Goal: Task Accomplishment & Management: Use online tool/utility

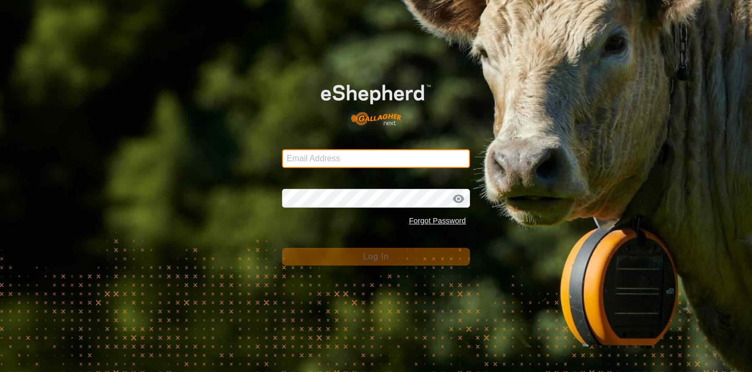
type input "[PERSON_NAME][EMAIL_ADDRESS][DOMAIN_NAME]"
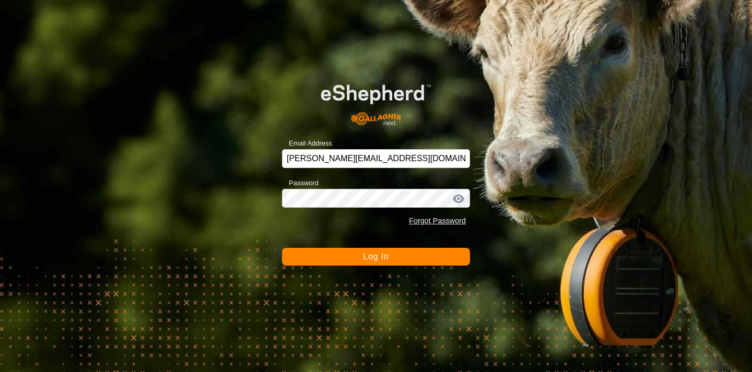
click at [366, 256] on span "Log In" at bounding box center [376, 256] width 26 height 9
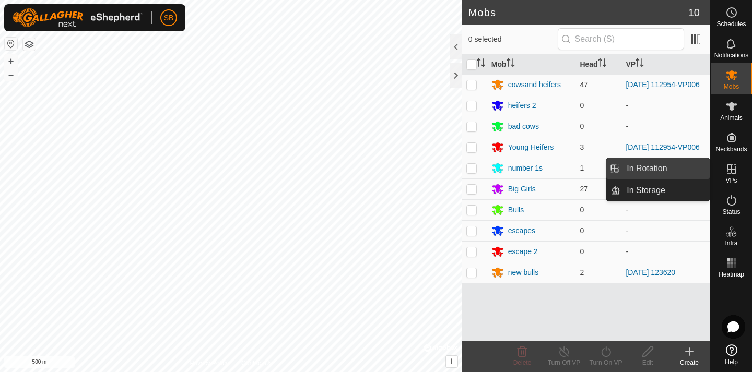
click at [694, 171] on link "In Rotation" at bounding box center [665, 168] width 89 height 21
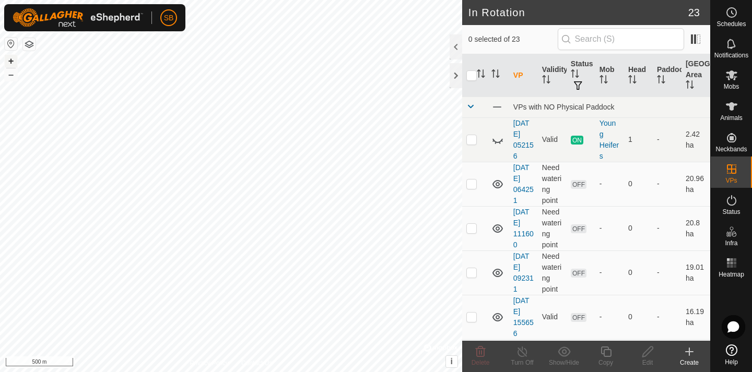
click at [14, 59] on button "+" at bounding box center [11, 61] width 13 height 13
click at [13, 62] on button "+" at bounding box center [11, 61] width 13 height 13
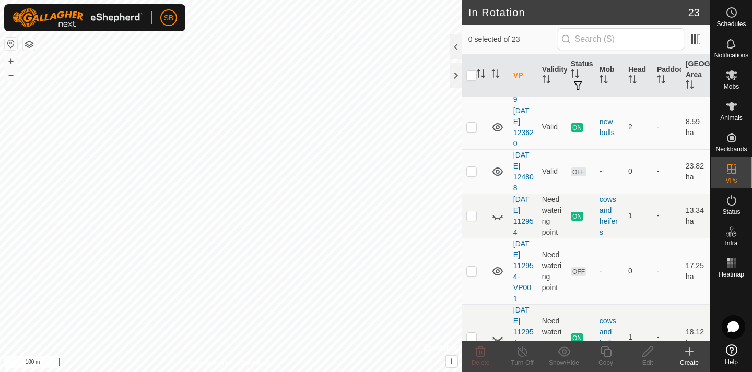
scroll to position [635, 0]
click at [470, 129] on p-checkbox at bounding box center [471, 126] width 10 height 8
checkbox input "true"
click at [606, 352] on icon at bounding box center [606, 352] width 13 height 13
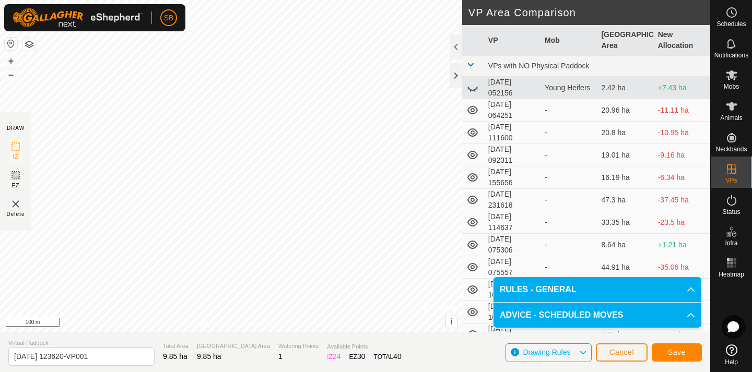
click at [676, 351] on span "Save" at bounding box center [677, 352] width 18 height 8
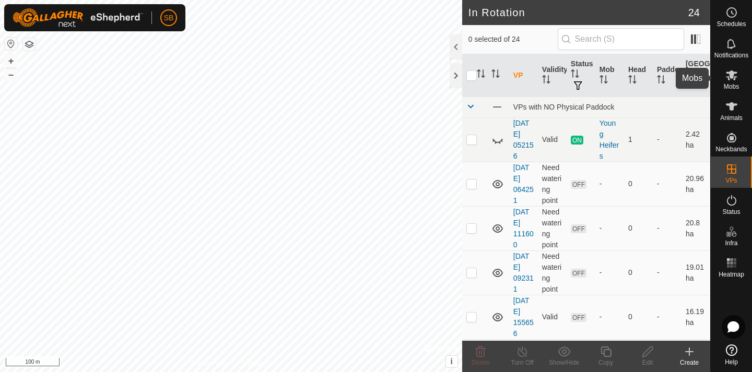
click at [736, 78] on icon at bounding box center [732, 75] width 13 height 13
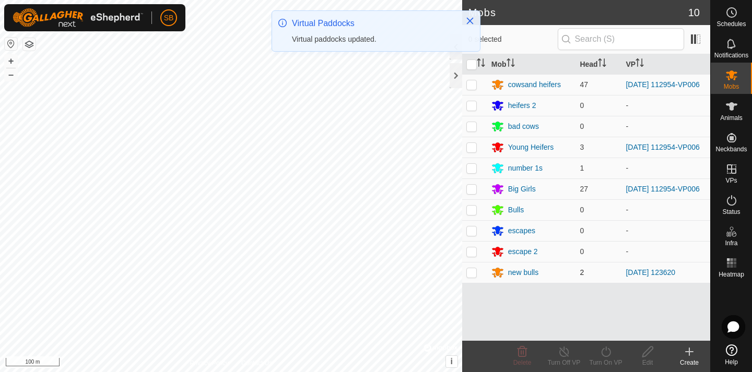
click at [474, 277] on p-checkbox at bounding box center [471, 273] width 10 height 8
checkbox input "true"
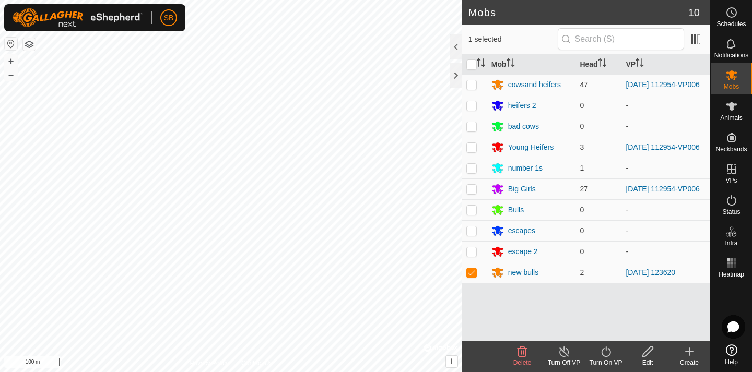
click at [610, 355] on icon at bounding box center [605, 352] width 9 height 10
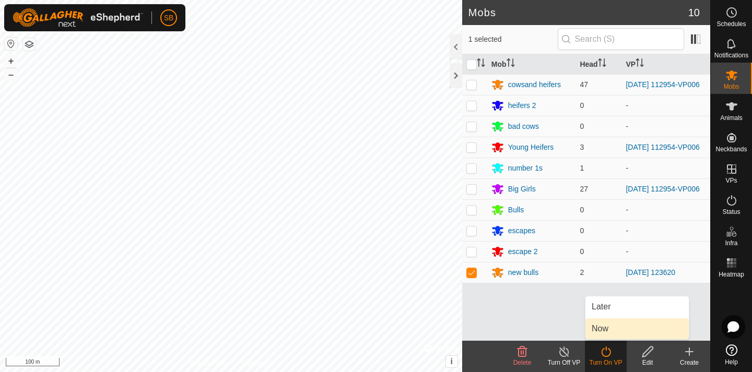
click at [609, 329] on link "Now" at bounding box center [637, 329] width 103 height 21
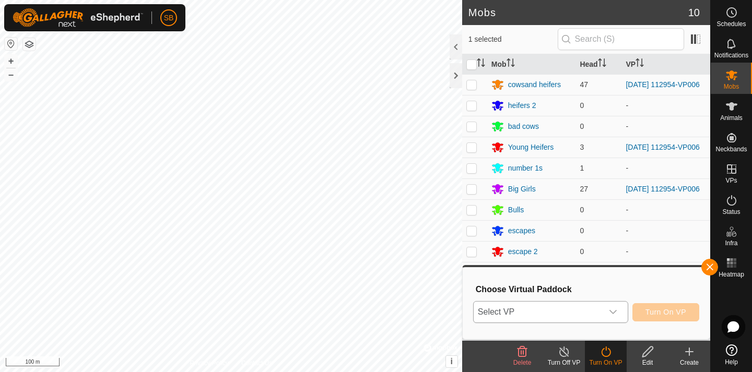
click at [612, 308] on icon "dropdown trigger" at bounding box center [613, 312] width 8 height 8
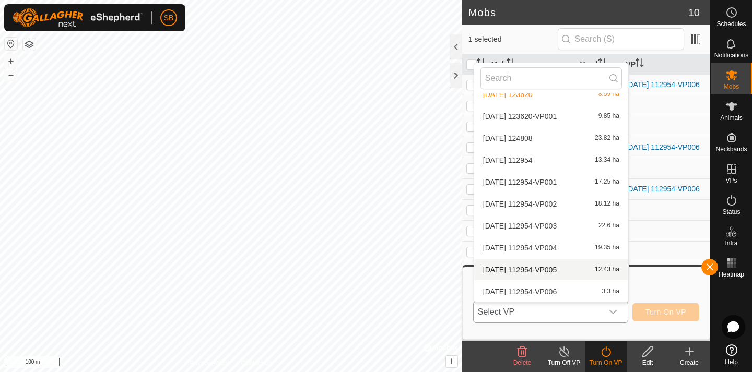
scroll to position [341, 0]
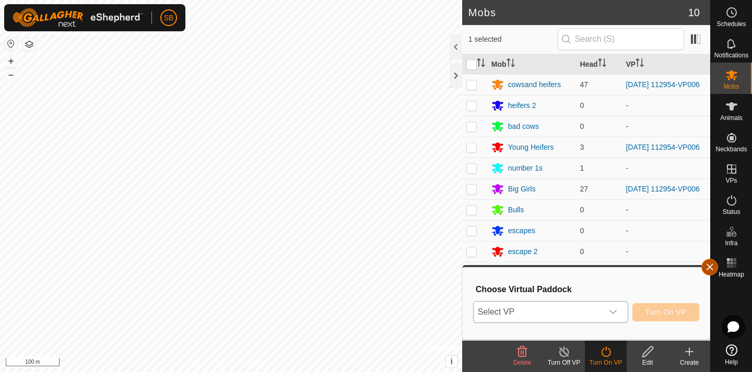
click at [706, 270] on button "button" at bounding box center [710, 267] width 17 height 17
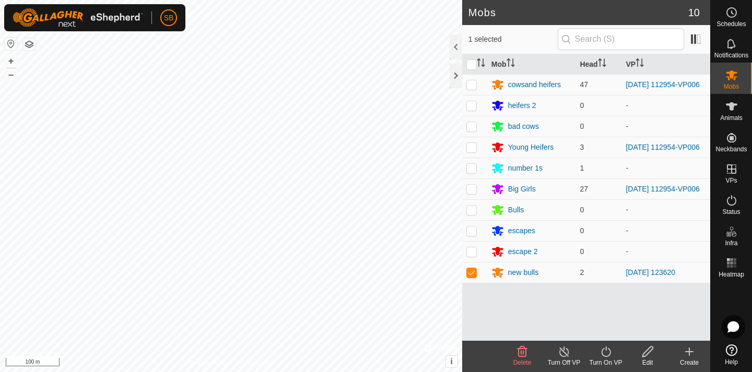
click at [610, 355] on icon at bounding box center [605, 352] width 9 height 10
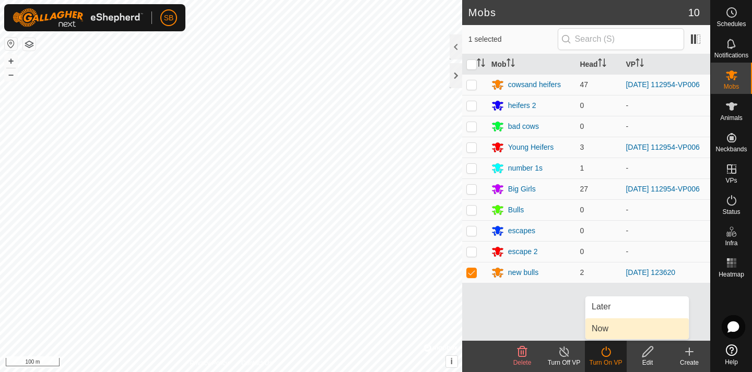
click at [609, 331] on link "Now" at bounding box center [637, 329] width 103 height 21
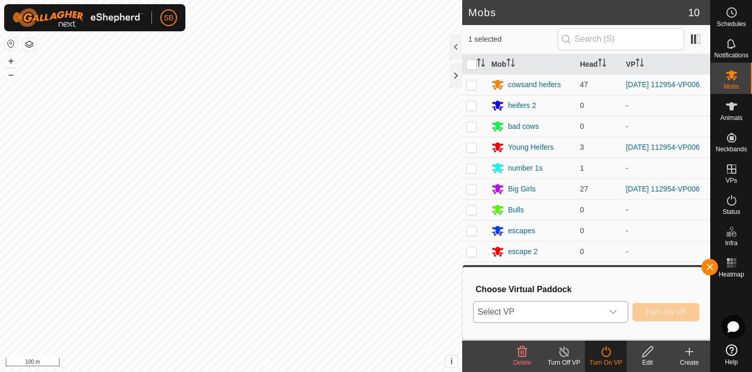
click at [614, 308] on icon "dropdown trigger" at bounding box center [613, 312] width 8 height 8
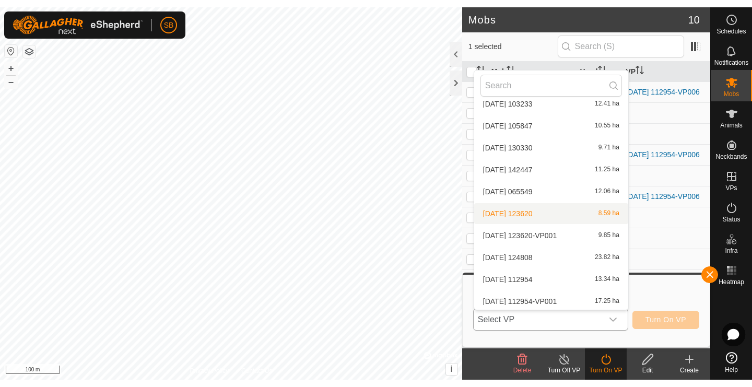
scroll to position [230, 0]
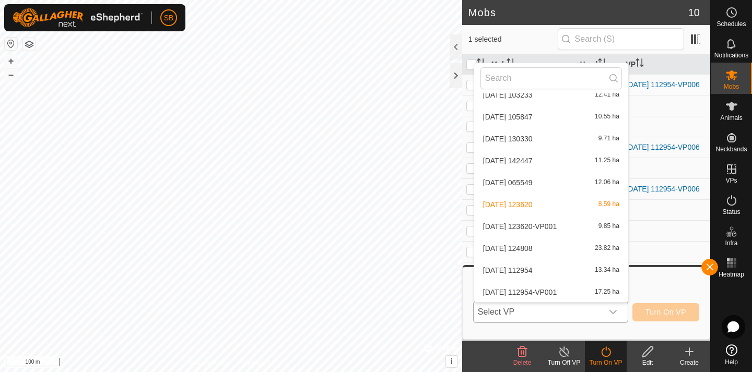
click at [556, 228] on li "[DATE] 123620-VP001 9.85 ha" at bounding box center [551, 226] width 154 height 21
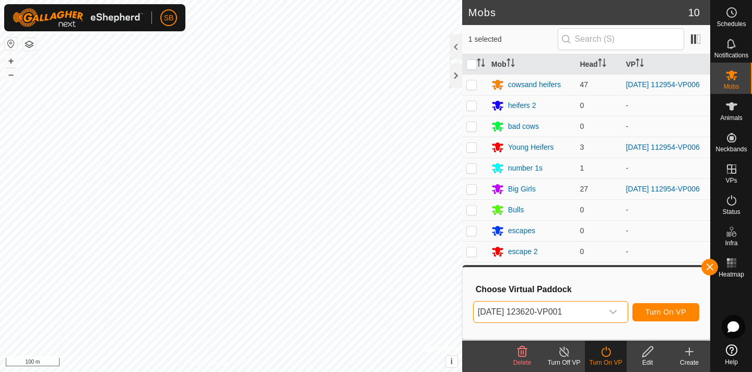
click at [665, 313] on span "Turn On VP" at bounding box center [666, 312] width 41 height 8
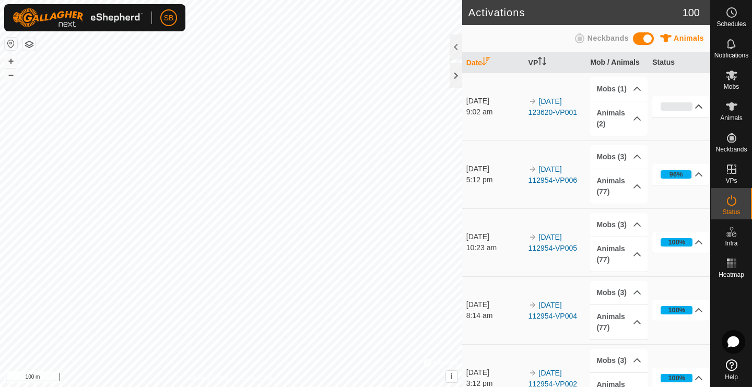
click at [699, 106] on icon at bounding box center [699, 106] width 8 height 8
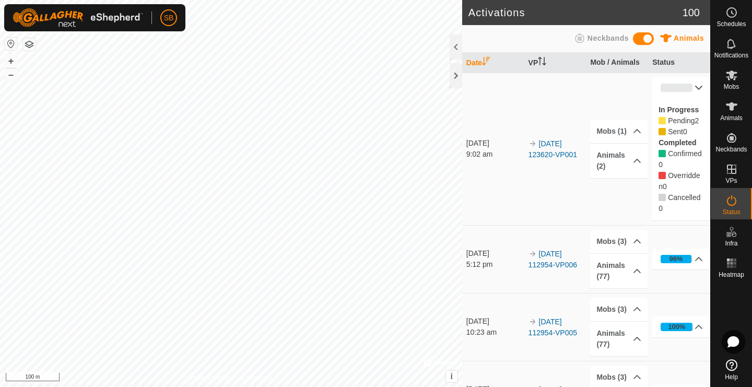
click at [699, 87] on p-accordion-header "0%" at bounding box center [680, 87] width 57 height 21
